Goal: Navigation & Orientation: Understand site structure

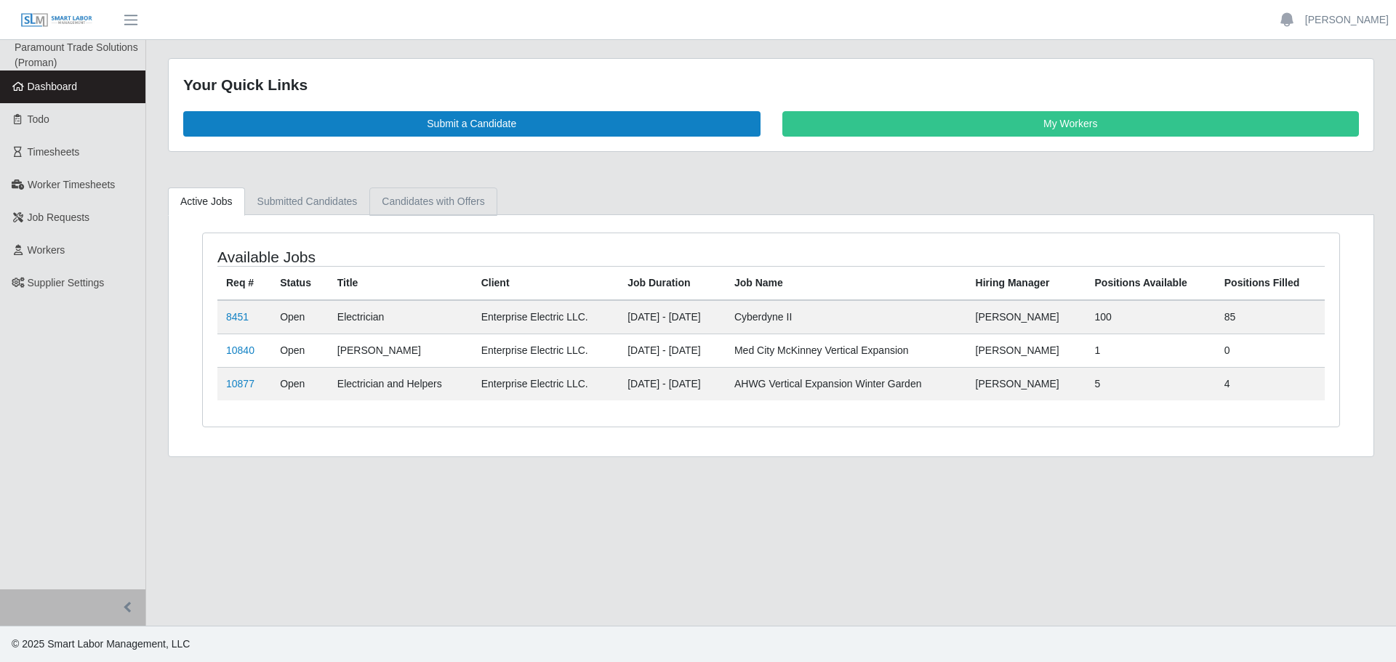
click at [449, 209] on link "Candidates with Offers" at bounding box center [432, 202] width 127 height 28
click at [425, 207] on link "Candidates with Offers" at bounding box center [432, 202] width 127 height 28
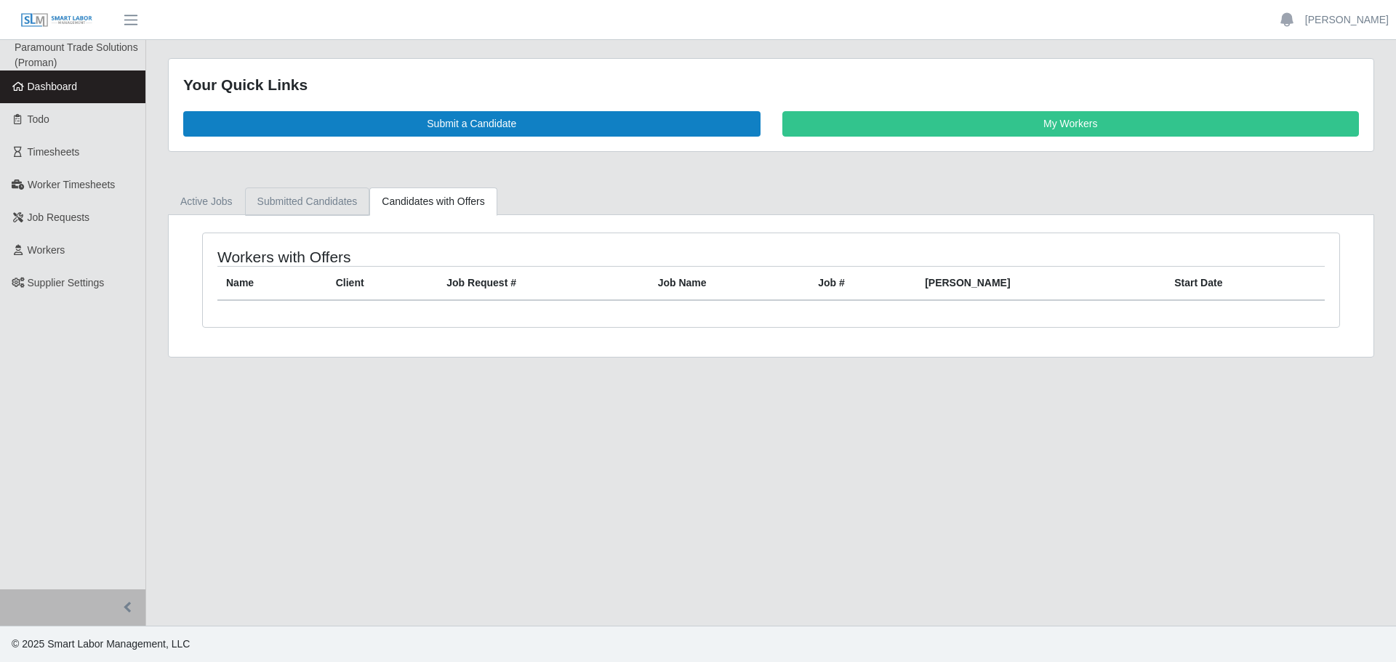
click at [305, 207] on link "Submitted Candidates" at bounding box center [307, 202] width 125 height 28
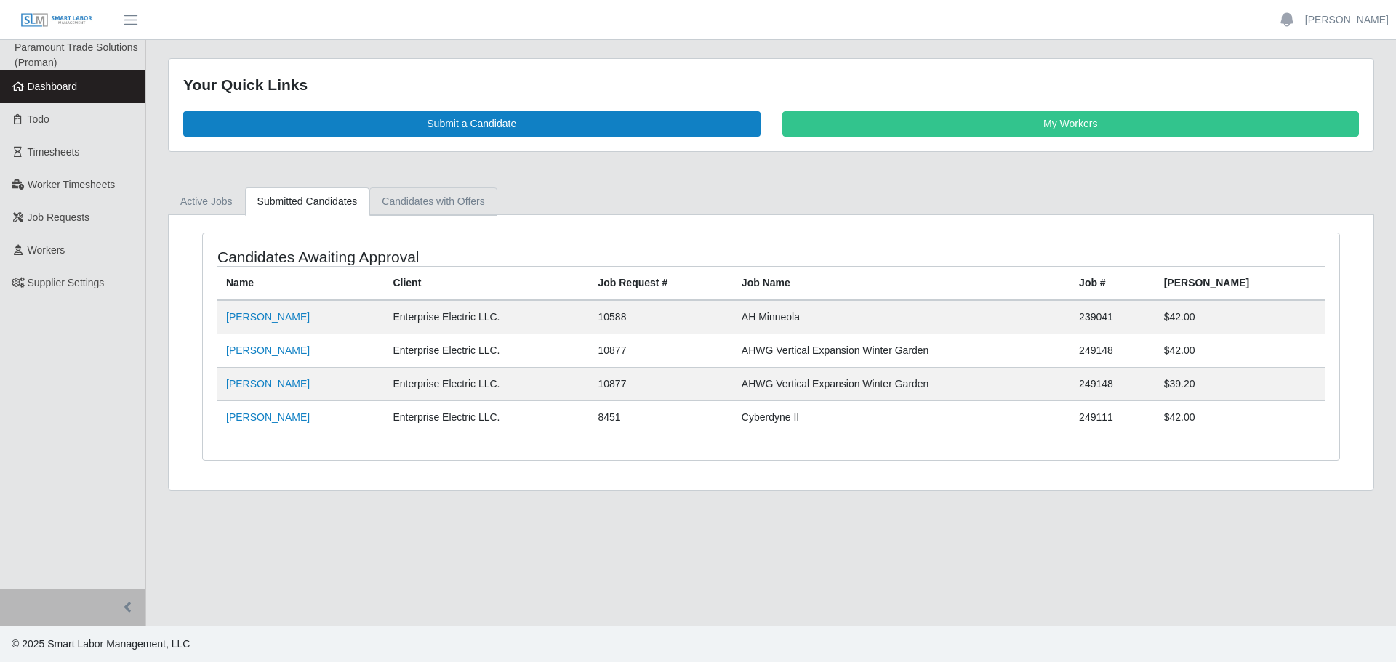
click at [394, 189] on link "Candidates with Offers" at bounding box center [432, 202] width 127 height 28
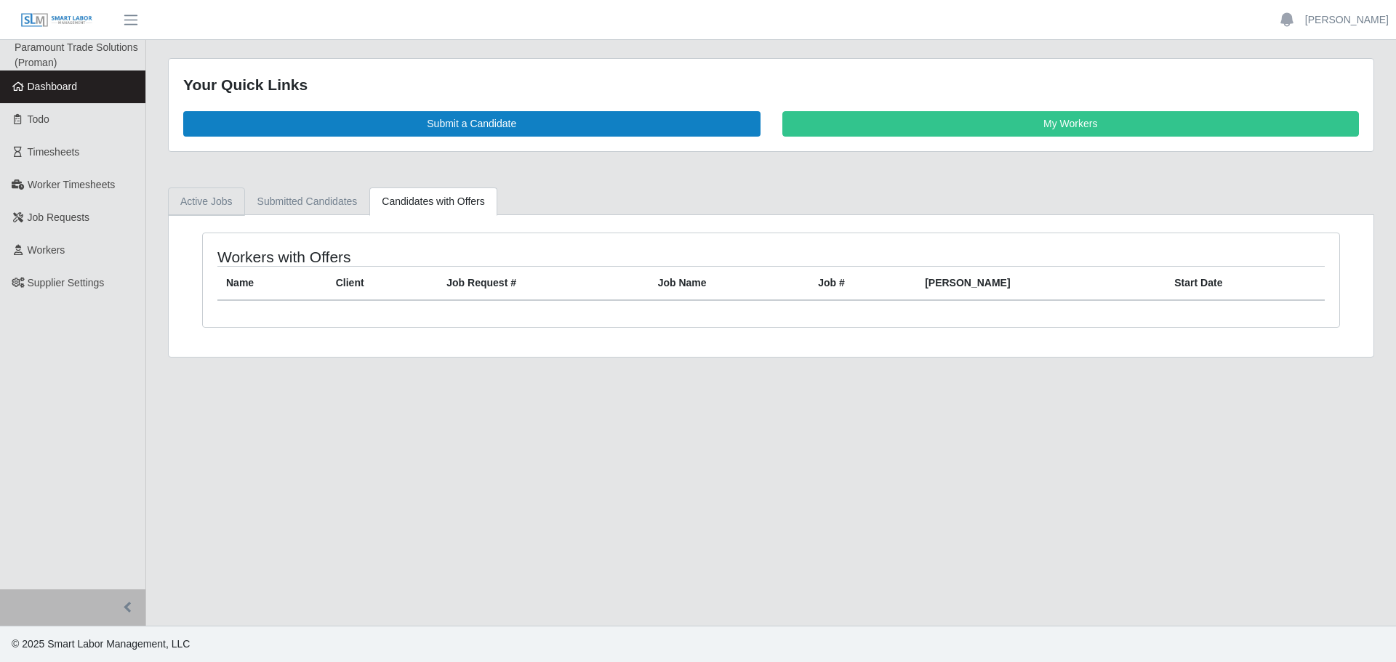
click at [200, 188] on link "Active Jobs" at bounding box center [206, 202] width 77 height 28
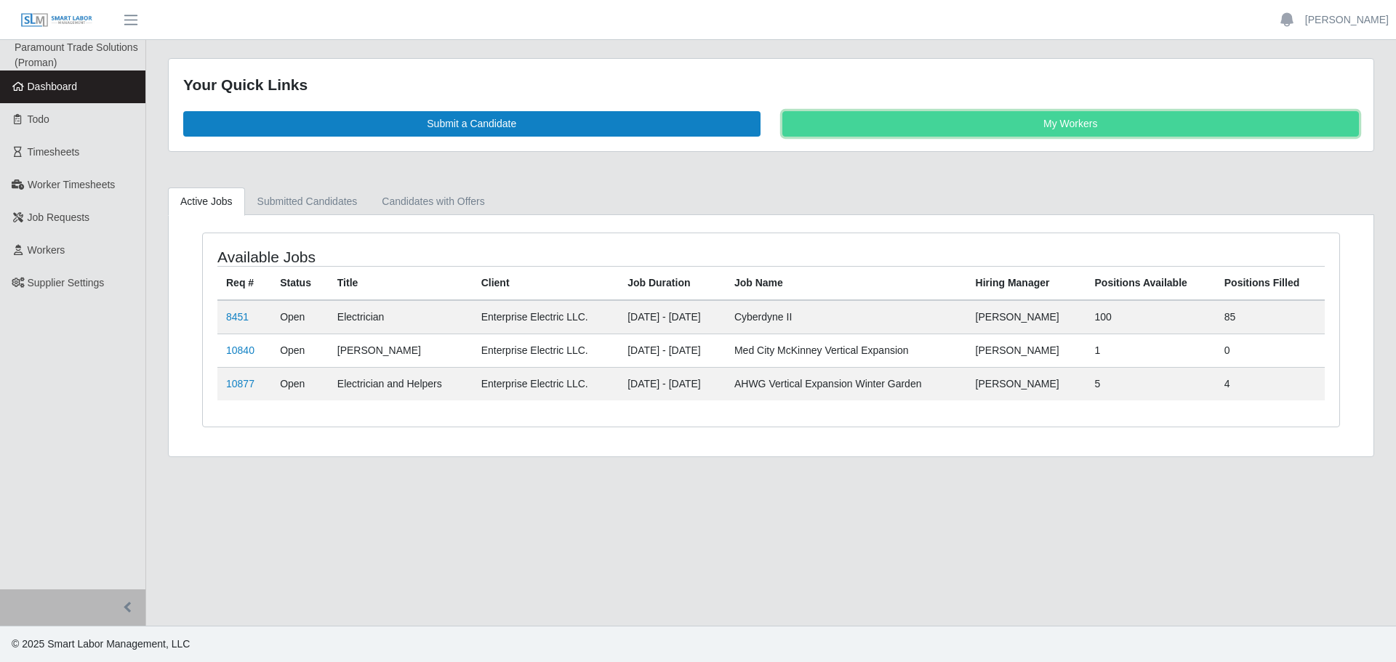
click at [1254, 121] on link "My Workers" at bounding box center [1070, 123] width 577 height 25
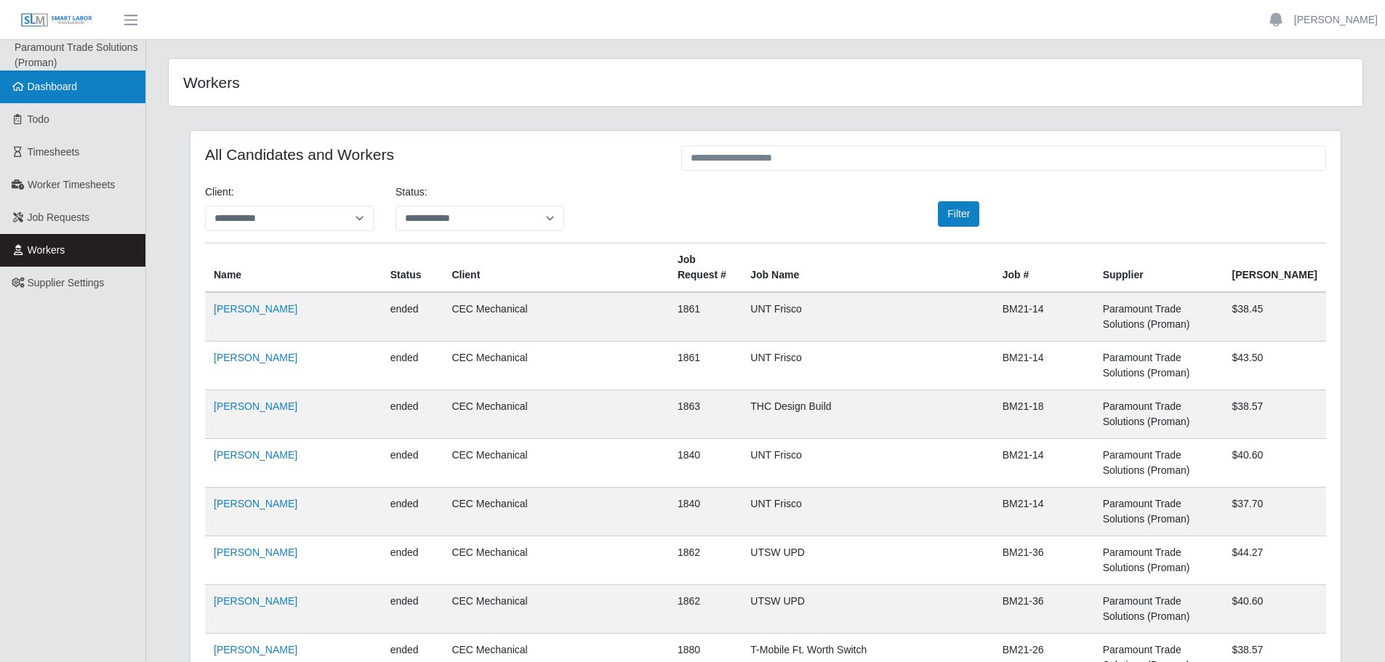
click at [44, 89] on span "Dashboard" at bounding box center [53, 87] width 50 height 12
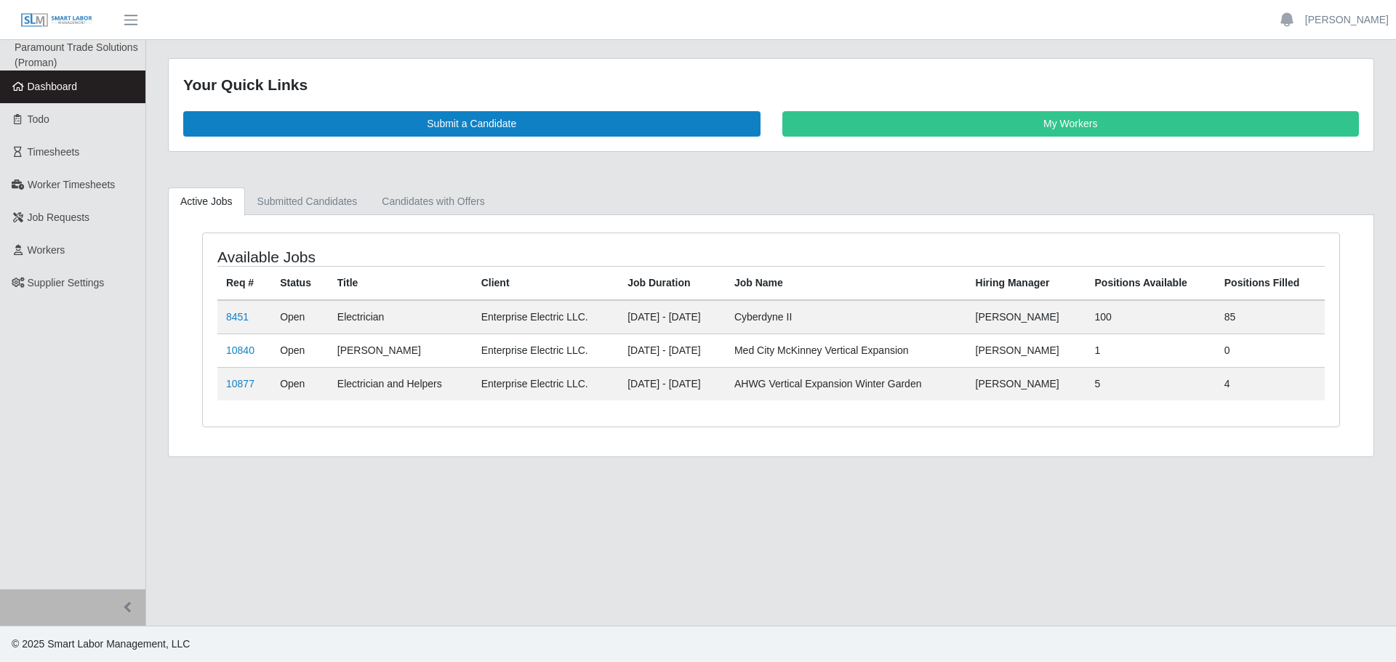
click at [304, 223] on div "Available Jobs Req # Status Title Client Job Duration Job Name Hiring Manager P…" at bounding box center [771, 335] width 1205 height 241
click at [290, 199] on link "Submitted Candidates" at bounding box center [307, 202] width 125 height 28
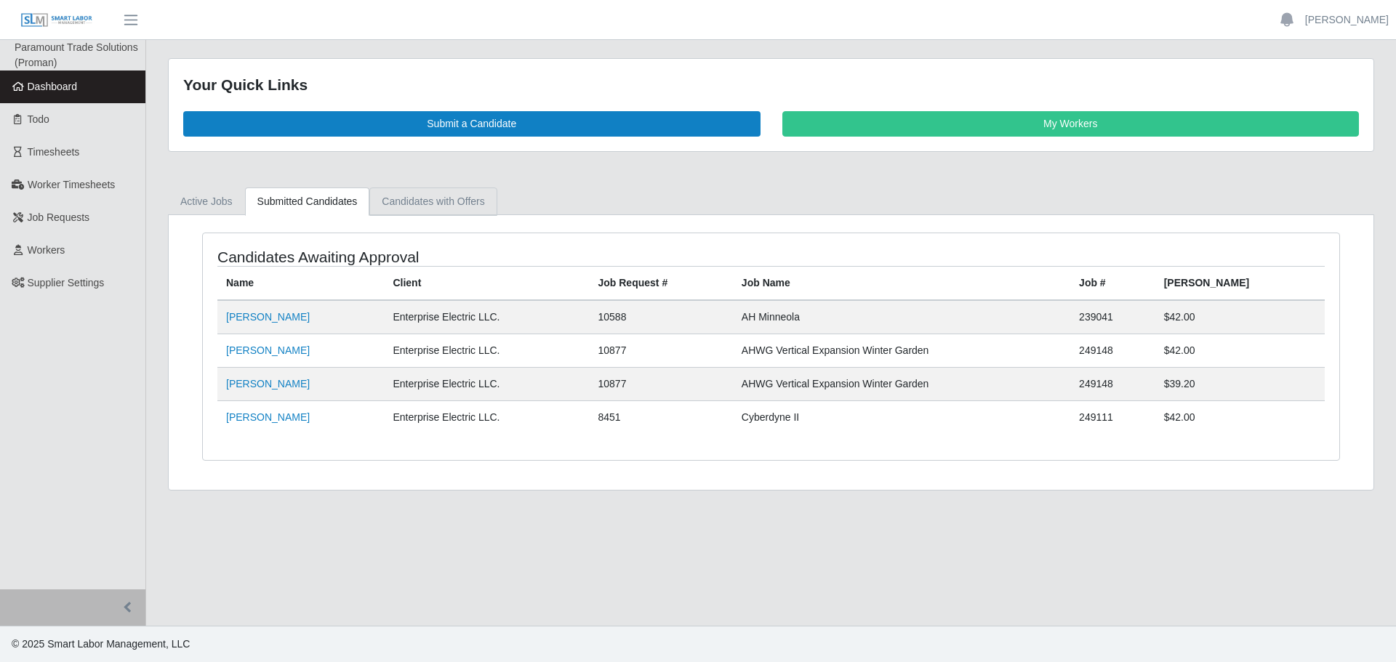
click at [398, 211] on link "Candidates with Offers" at bounding box center [432, 202] width 127 height 28
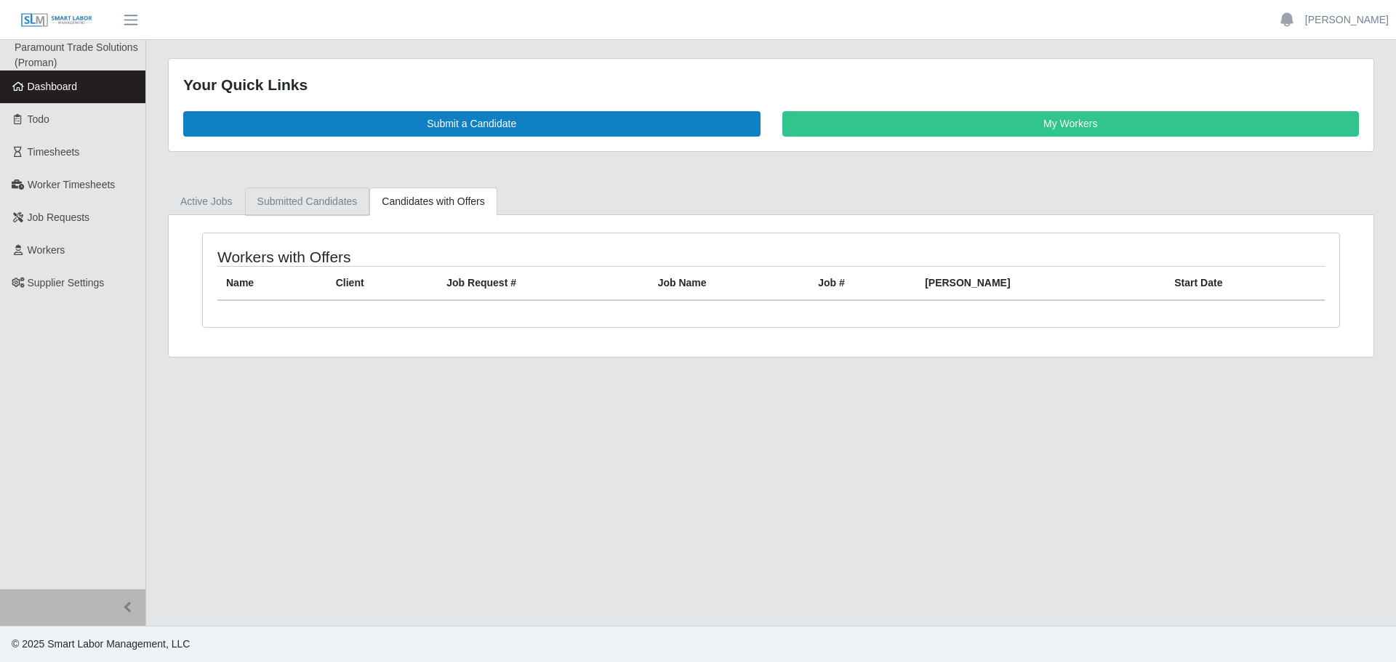
click at [315, 201] on link "Submitted Candidates" at bounding box center [307, 202] width 125 height 28
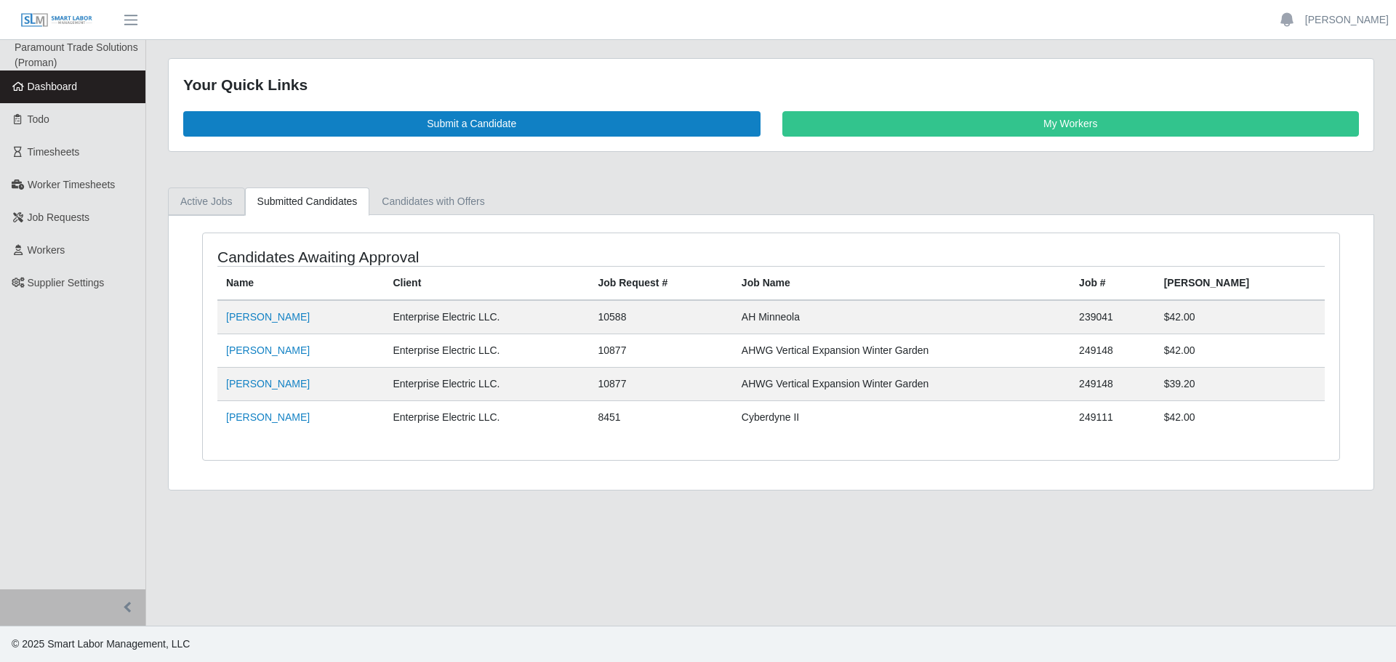
click at [203, 209] on link "Active Jobs" at bounding box center [206, 202] width 77 height 28
